Goal: Find contact information: Obtain details needed to contact an individual or organization

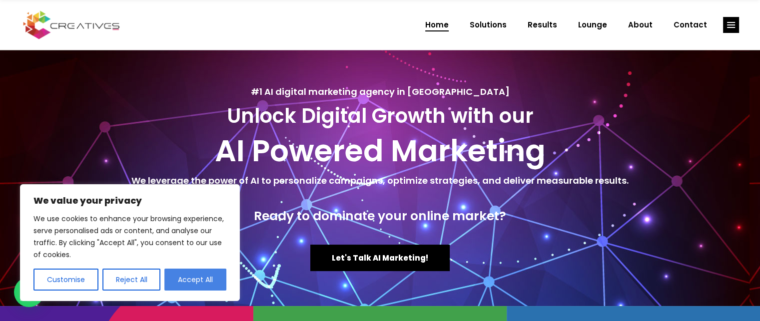
click at [191, 284] on button "Accept All" at bounding box center [195, 280] width 62 height 22
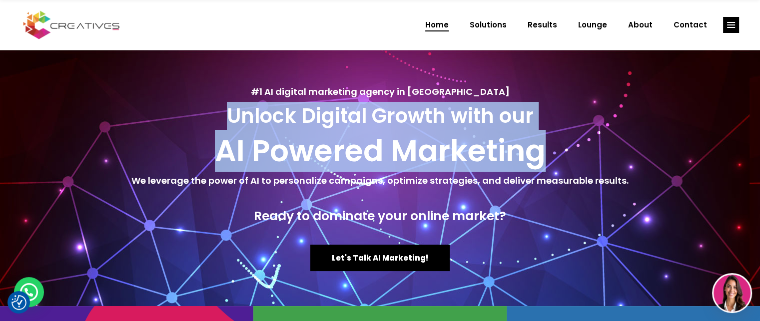
drag, startPoint x: 230, startPoint y: 113, endPoint x: 544, endPoint y: 151, distance: 315.7
click at [544, 151] on div "#1 AI digital marketing agency in Lebanon Unlock Digital Growth with our AI Pow…" at bounding box center [380, 178] width 740 height 256
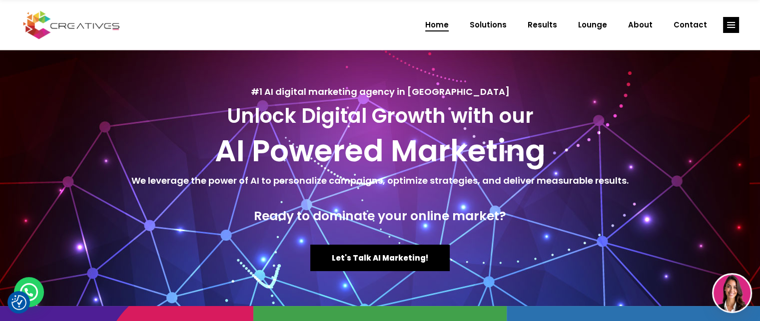
click at [408, 234] on div at bounding box center [380, 237] width 740 height 16
click at [696, 23] on span "Contact" at bounding box center [690, 25] width 33 height 26
